Goal: Information Seeking & Learning: Learn about a topic

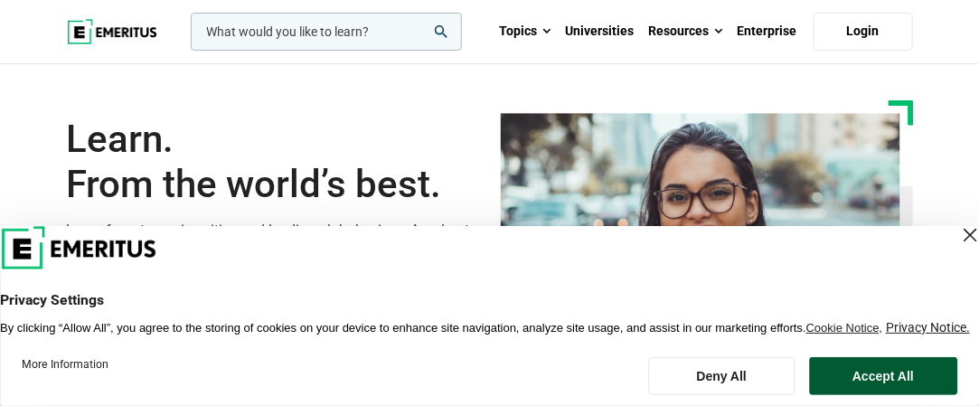
click at [899, 372] on button "Accept All" at bounding box center [883, 376] width 148 height 38
click at [899, 372] on div "Learn. From the world’s best. Learn from top universities and leading global vo…" at bounding box center [489, 242] width 979 height 285
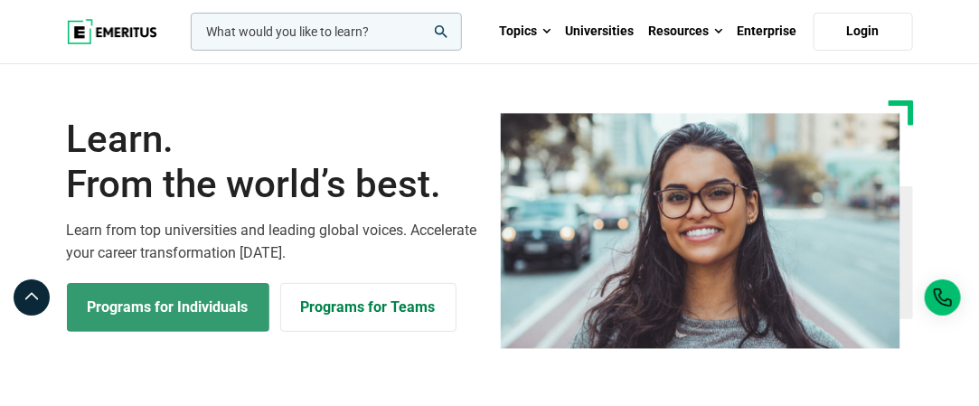
click at [192, 310] on link "Programs for Individuals" at bounding box center [168, 307] width 202 height 49
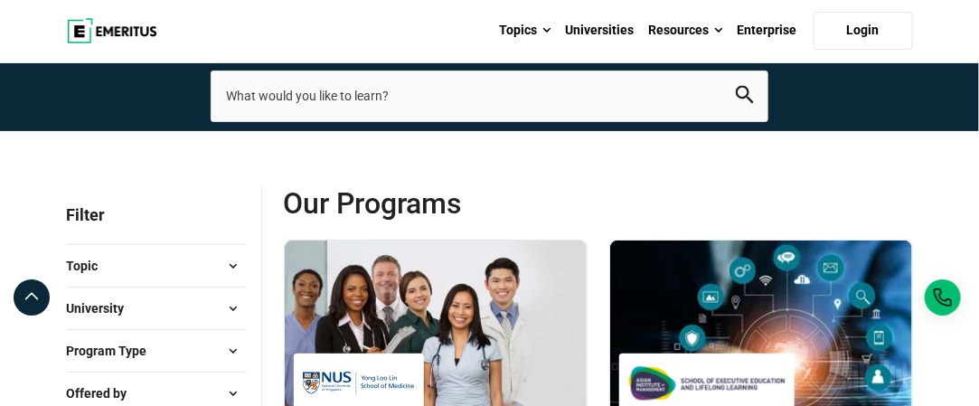
scroll to position [271, 0]
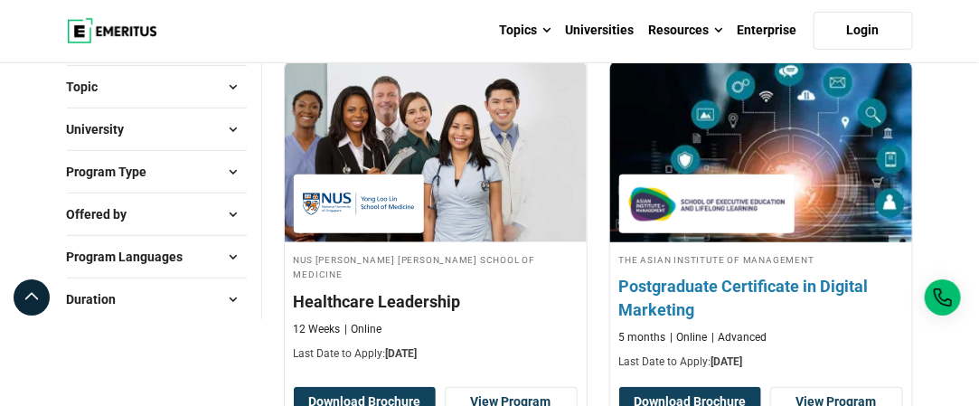
click at [734, 285] on h4 "Postgraduate Certificate in Digital Marketing" at bounding box center [761, 297] width 284 height 45
